Goal: Task Accomplishment & Management: Use online tool/utility

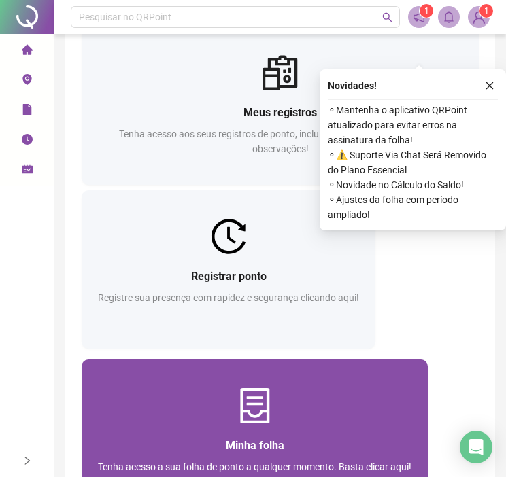
scroll to position [68, 0]
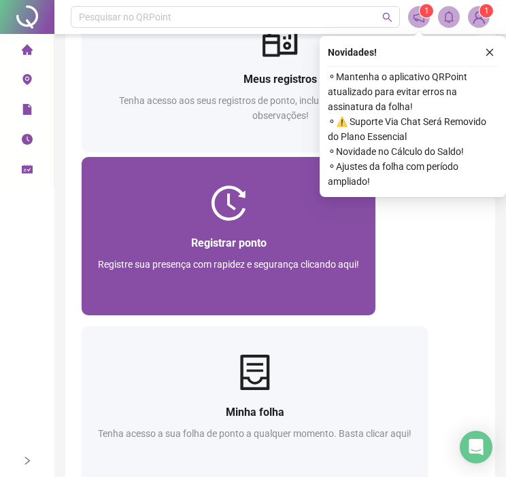
click at [333, 240] on div "Registrar ponto" at bounding box center [228, 243] width 261 height 17
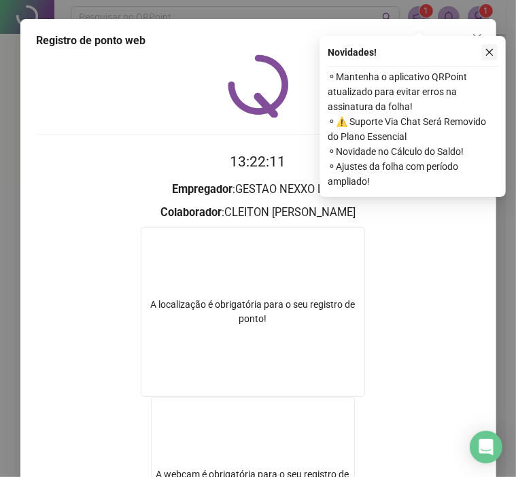
click at [489, 56] on icon "close" at bounding box center [490, 53] width 10 height 10
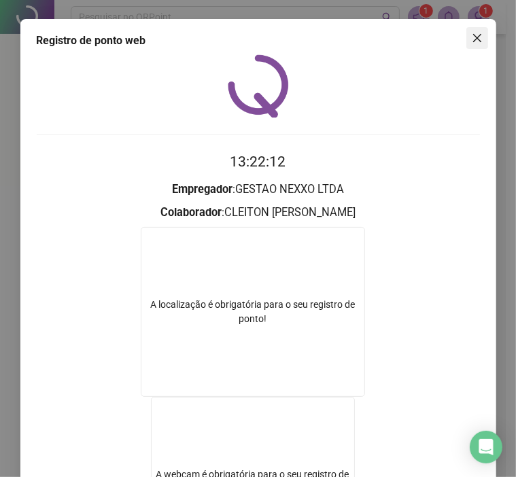
click at [478, 40] on span "Close" at bounding box center [477, 38] width 22 height 11
click at [348, 226] on div "Registrar ponto Registre sua presença com rapidez e segurança clicando aqui!" at bounding box center [229, 268] width 294 height 94
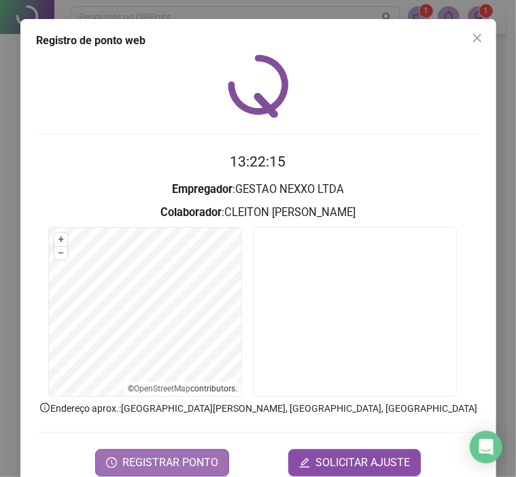
click at [204, 459] on span "REGISTRAR PONTO" at bounding box center [170, 463] width 96 height 16
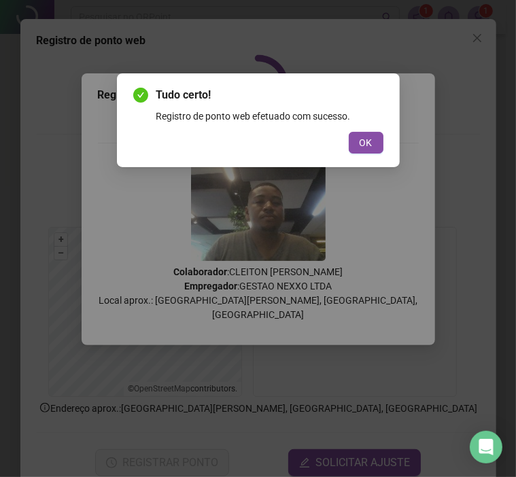
click at [375, 143] on button "OK" at bounding box center [366, 143] width 35 height 22
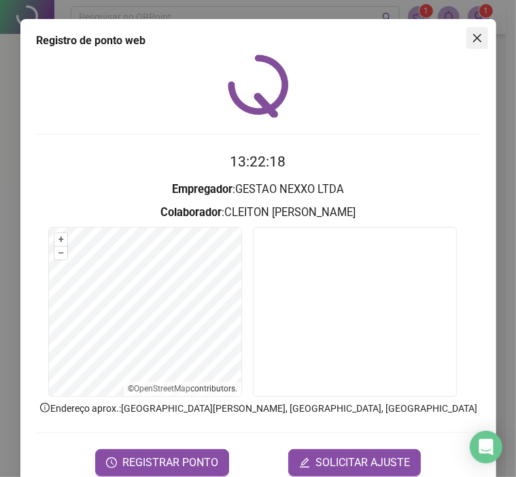
click at [477, 43] on icon "close" at bounding box center [477, 38] width 11 height 11
